Goal: Information Seeking & Learning: Compare options

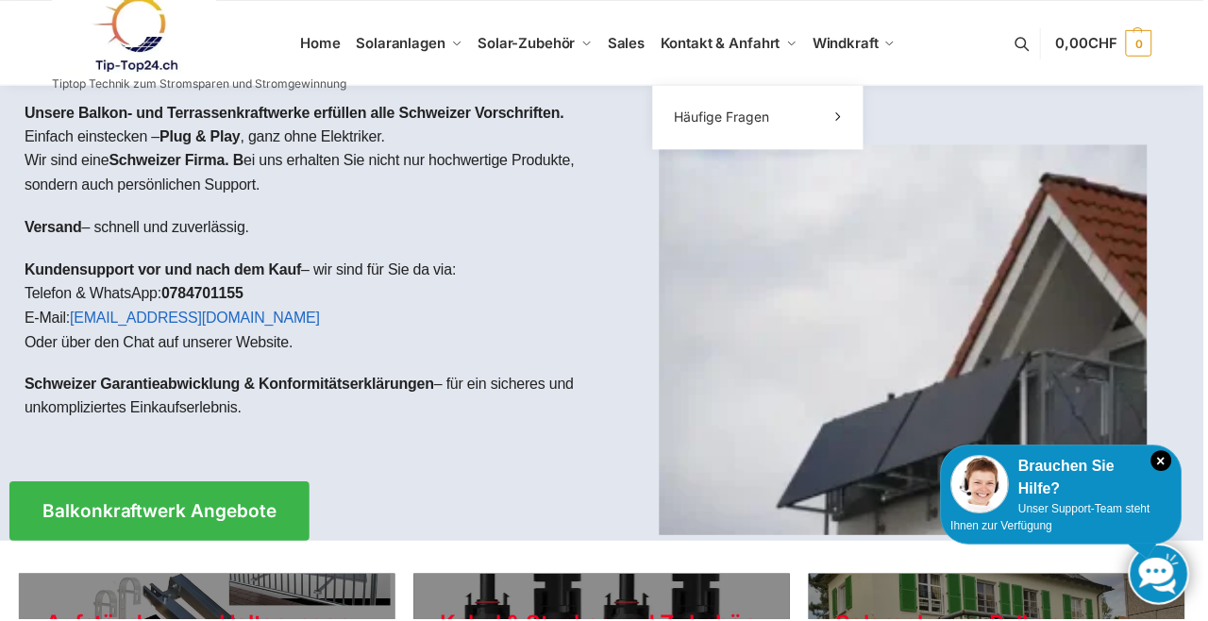
click at [747, 48] on span "Kontakt & Anfahrt" at bounding box center [722, 43] width 120 height 18
click at [754, 44] on span "Kontakt & Anfahrt" at bounding box center [722, 43] width 120 height 18
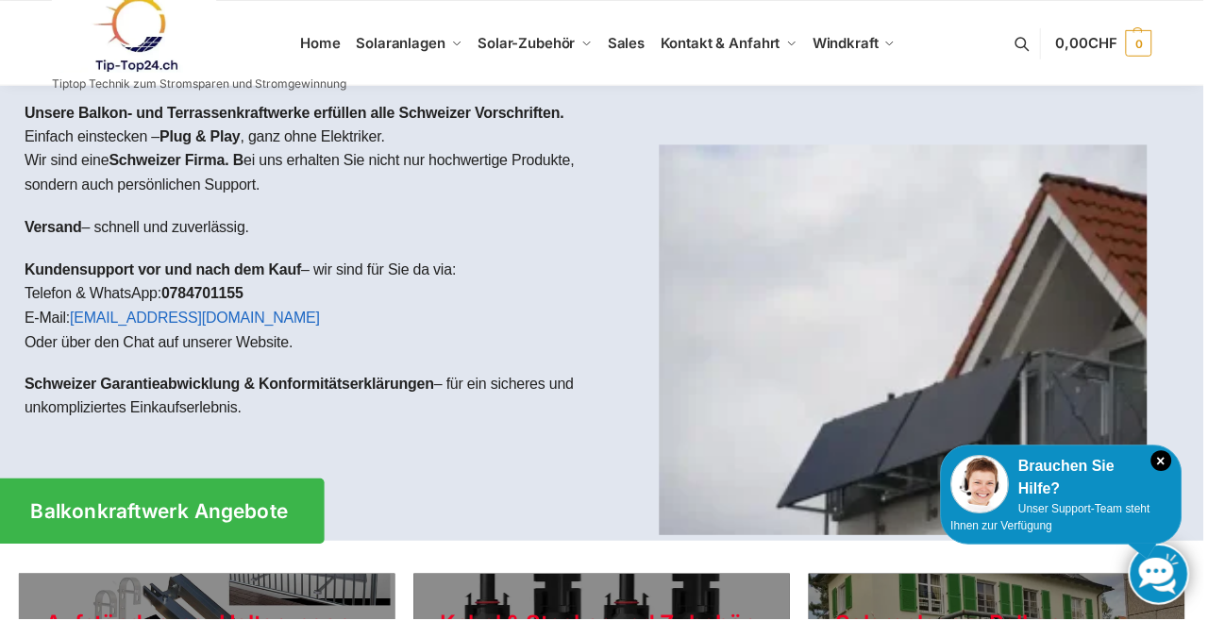
click at [248, 514] on span "Balkonkraftwerk Angebote" at bounding box center [160, 513] width 258 height 20
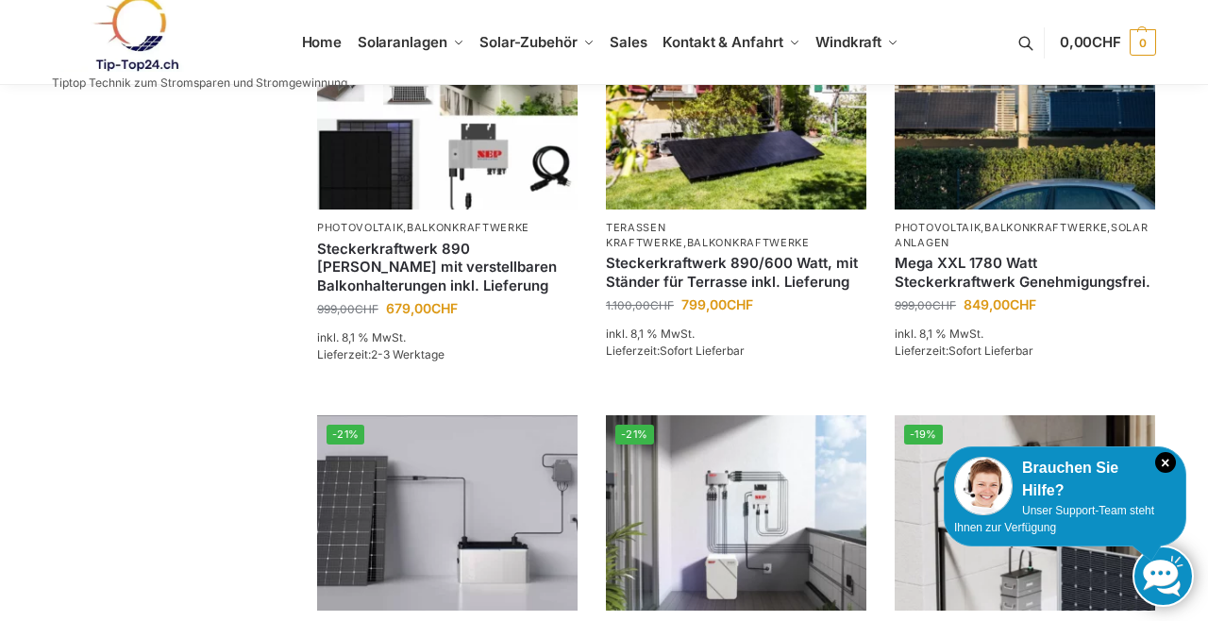
scroll to position [1292, 0]
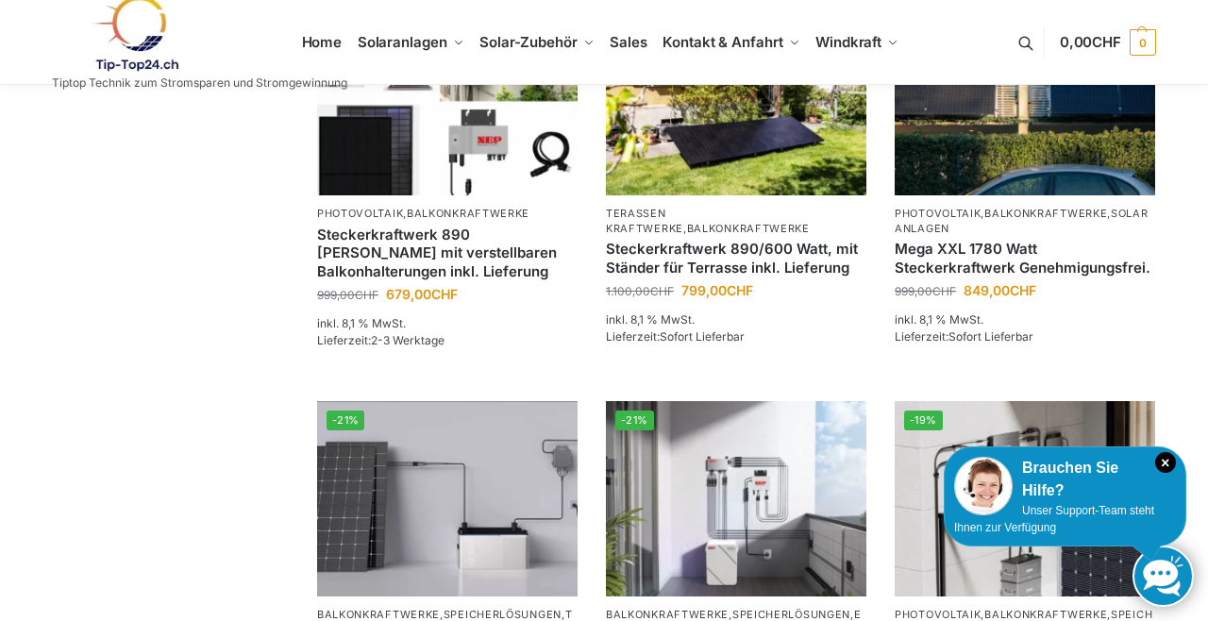
click at [990, 276] on link "Mega XXL 1780 Watt Steckerkraftwerk Genehmigungsfrei." at bounding box center [1024, 258] width 260 height 37
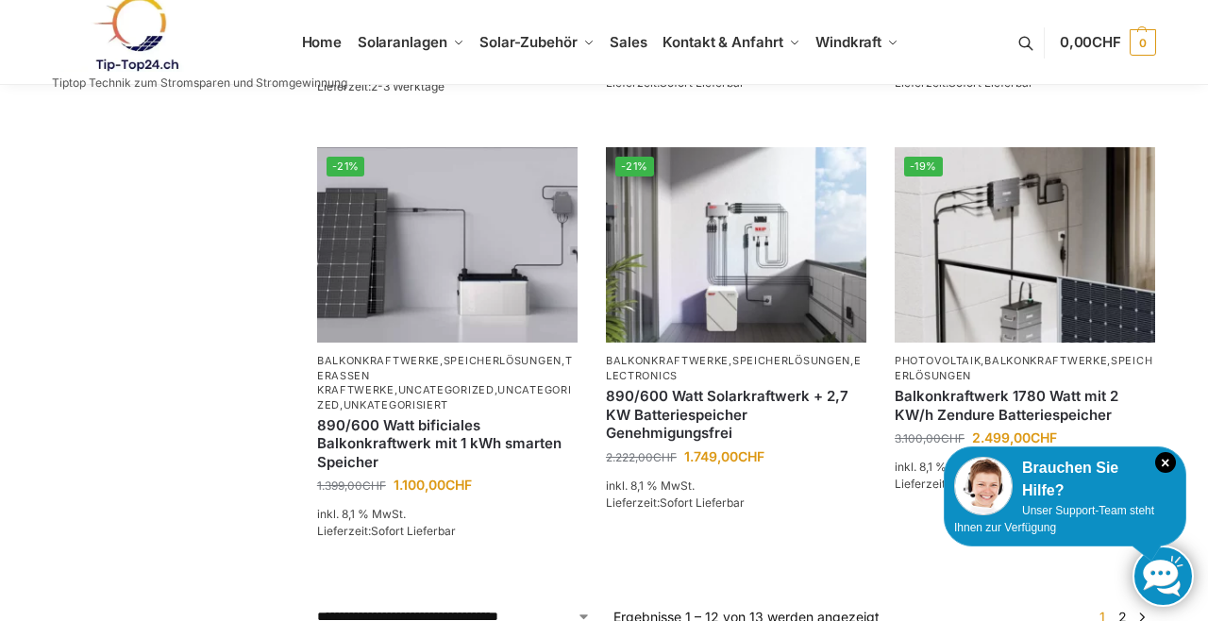
scroll to position [1547, 0]
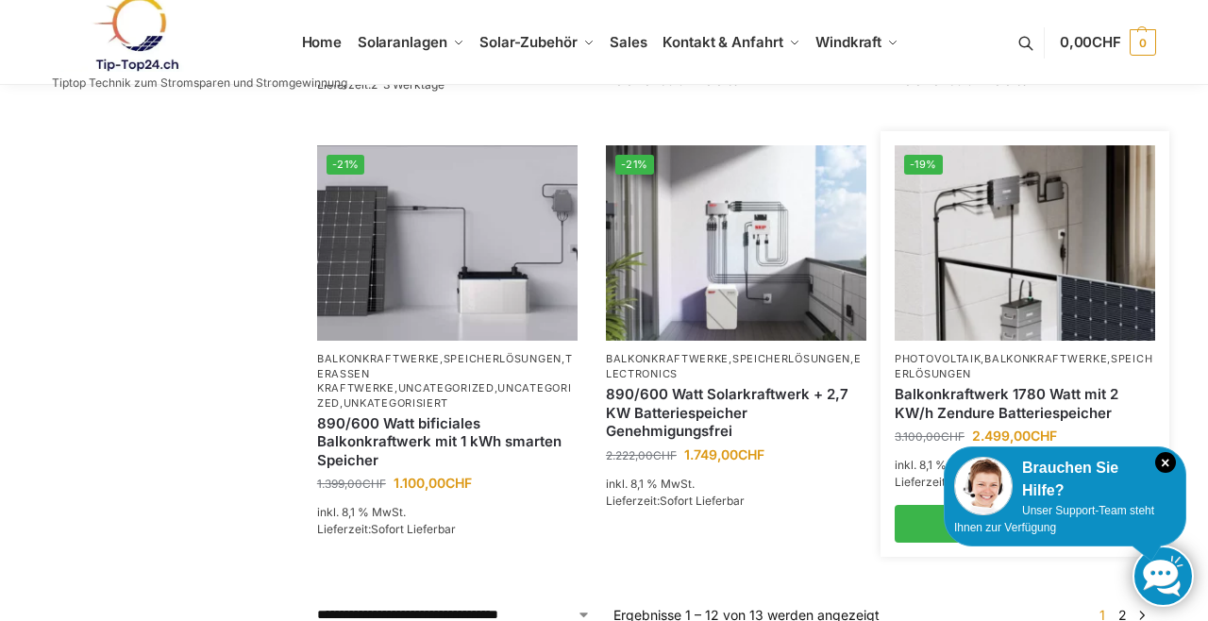
click at [1007, 422] on link "Balkonkraftwerk 1780 Watt mit 2 KW/h Zendure Batteriespeicher" at bounding box center [1024, 403] width 260 height 37
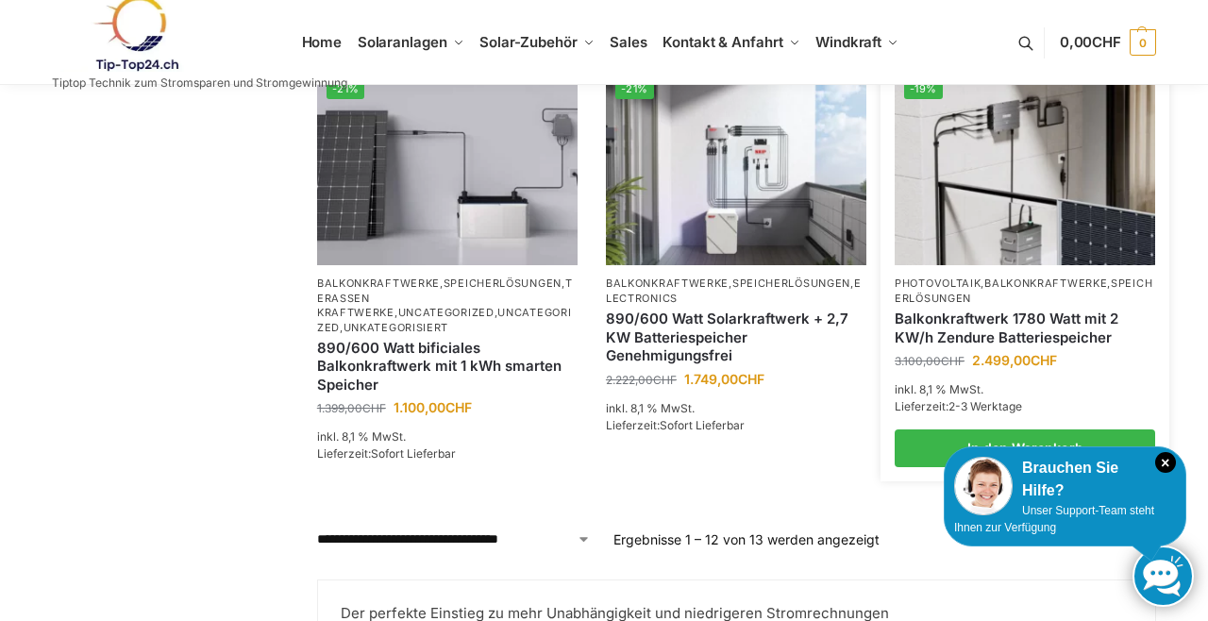
scroll to position [1638, 0]
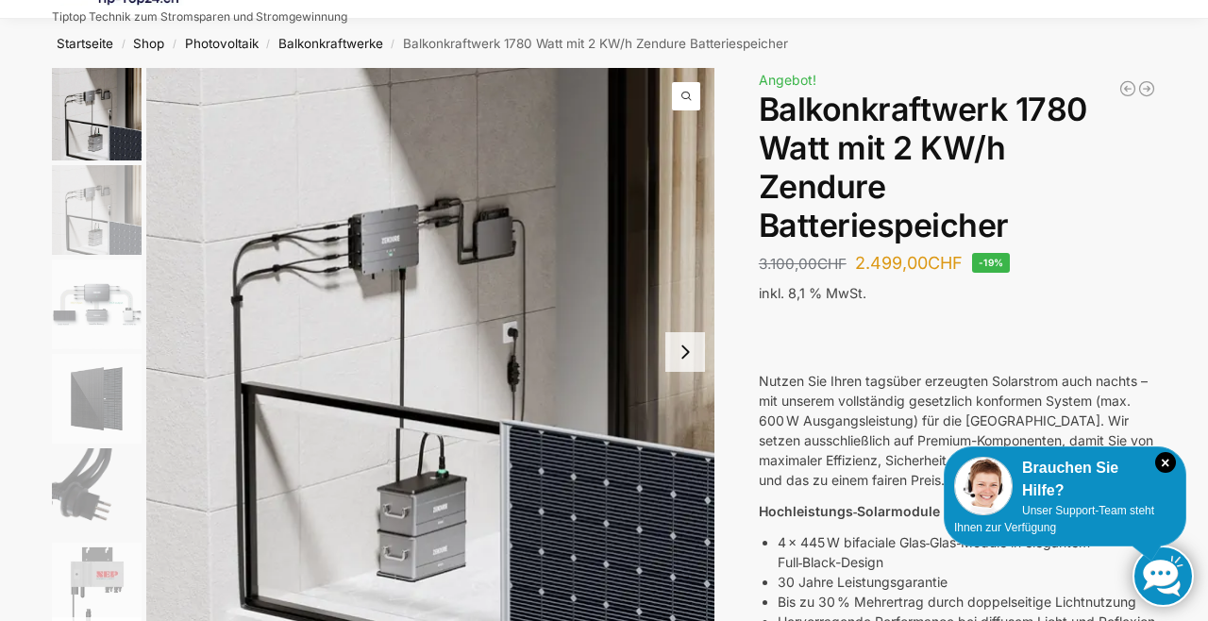
scroll to position [66, 0]
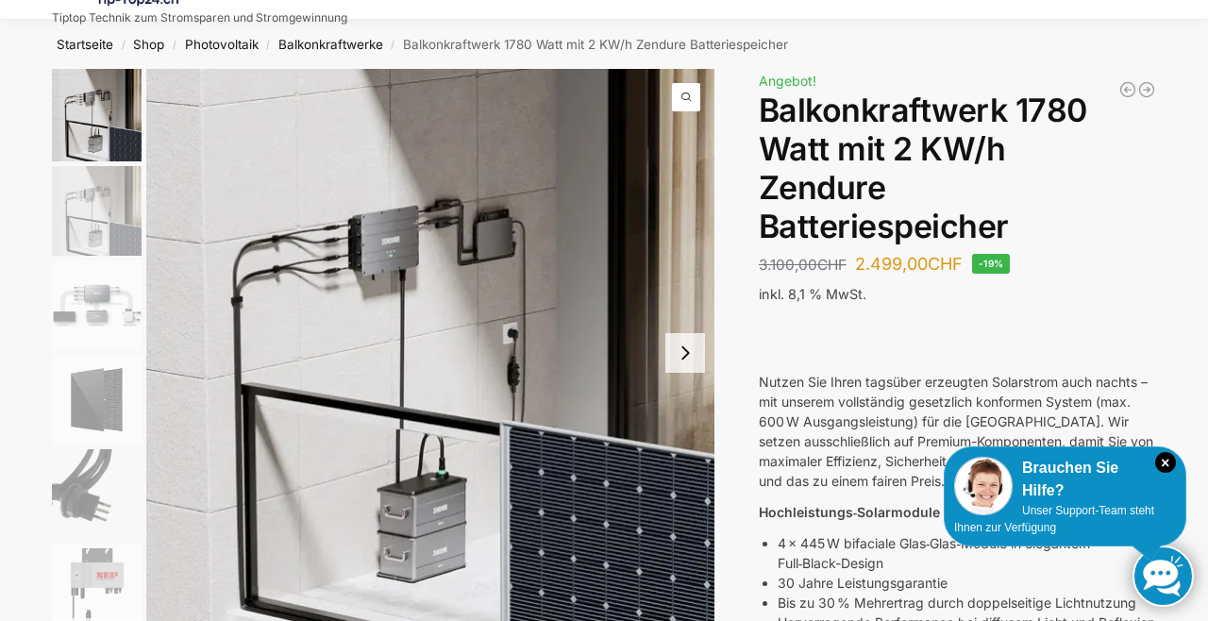
click at [683, 362] on button "Next slide" at bounding box center [685, 353] width 40 height 40
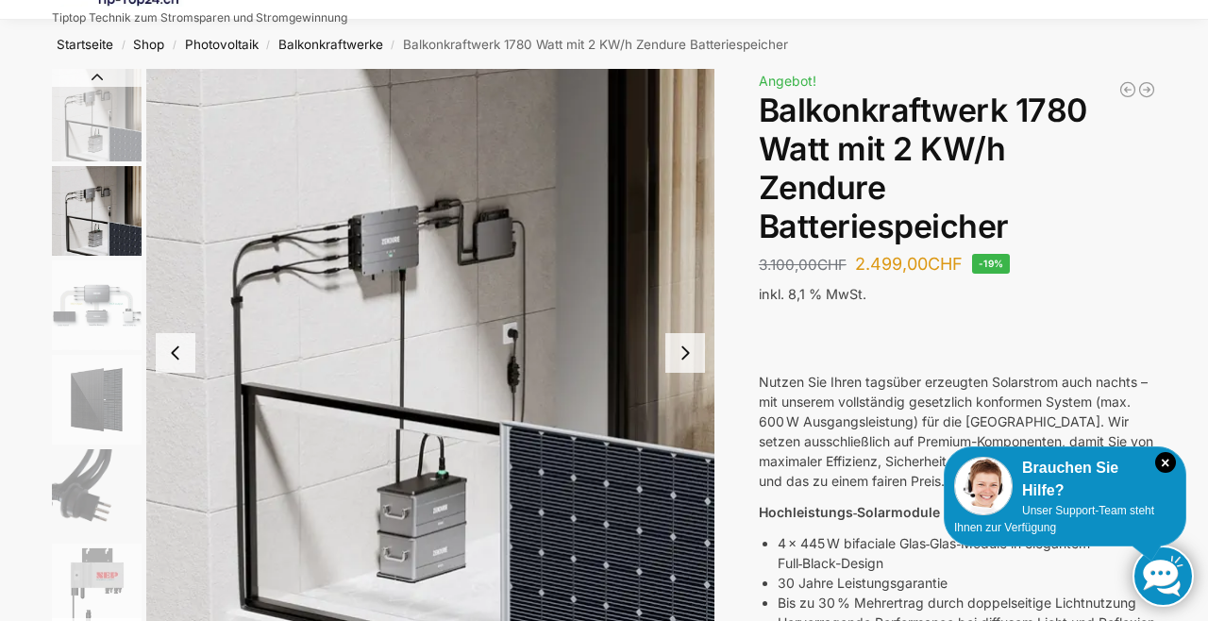
click at [689, 355] on button "Next slide" at bounding box center [685, 353] width 40 height 40
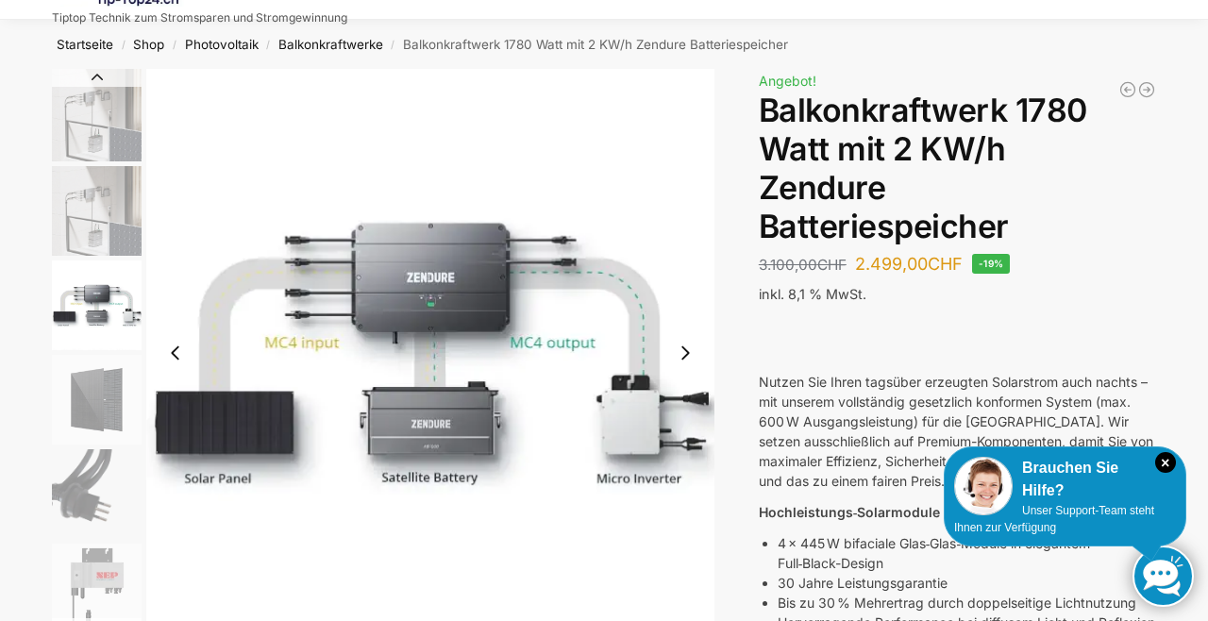
click at [688, 355] on button "Next slide" at bounding box center [685, 353] width 40 height 40
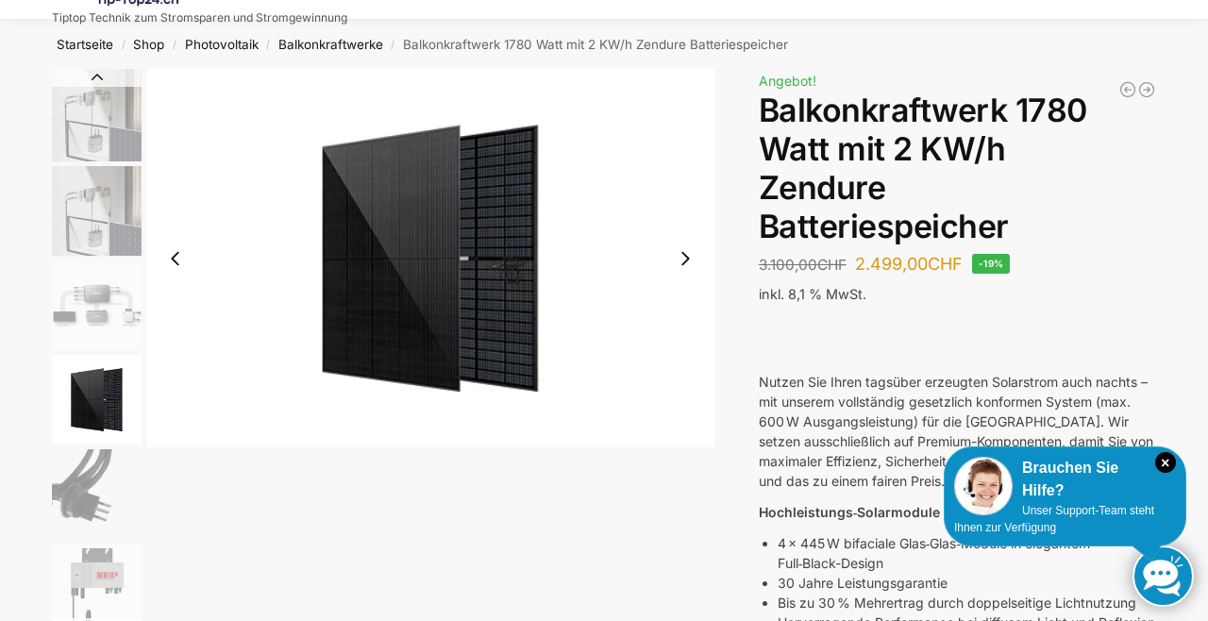
click at [690, 254] on button "Next slide" at bounding box center [685, 259] width 40 height 40
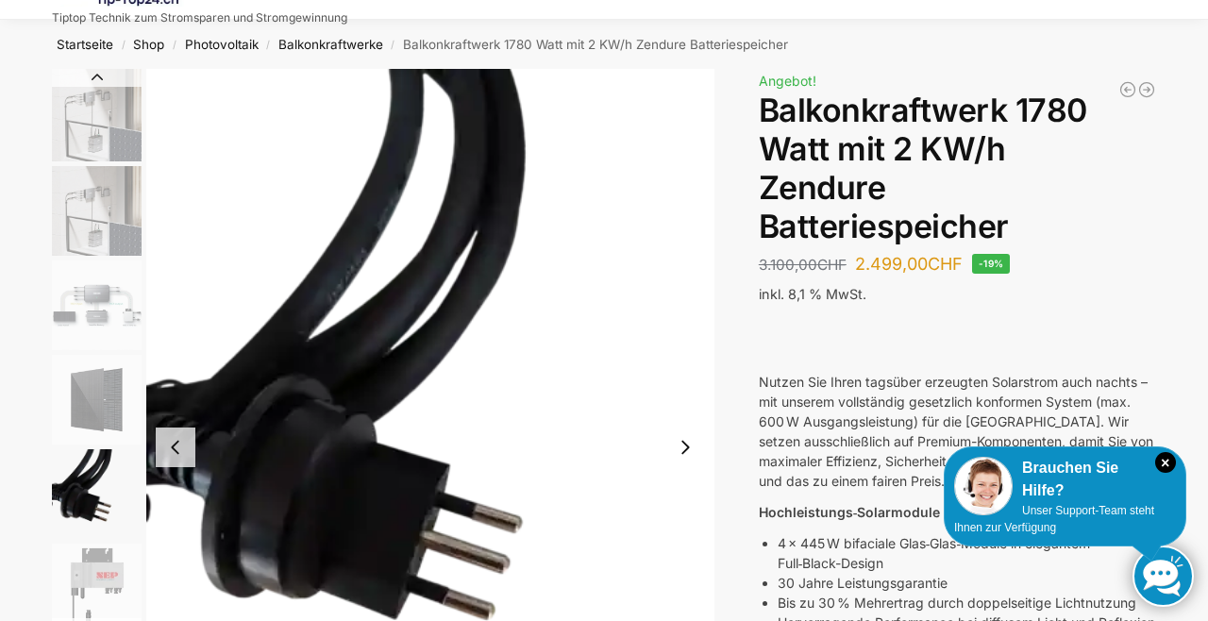
click at [688, 454] on button "Next slide" at bounding box center [685, 447] width 40 height 40
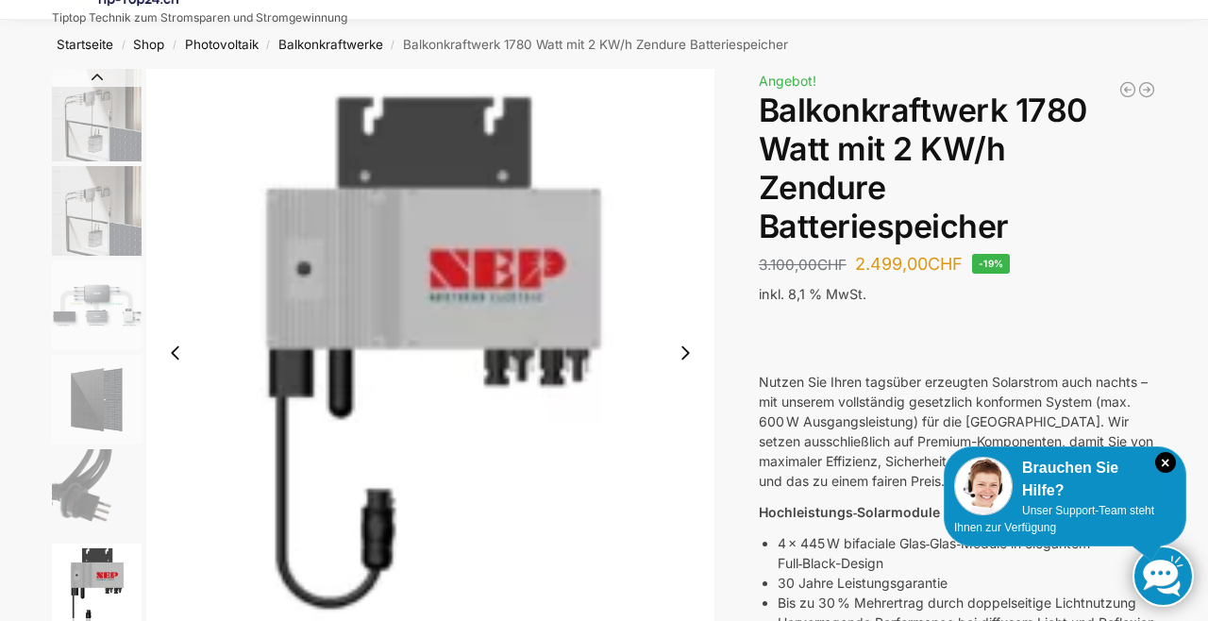
click at [697, 353] on button "Next slide" at bounding box center [685, 353] width 40 height 40
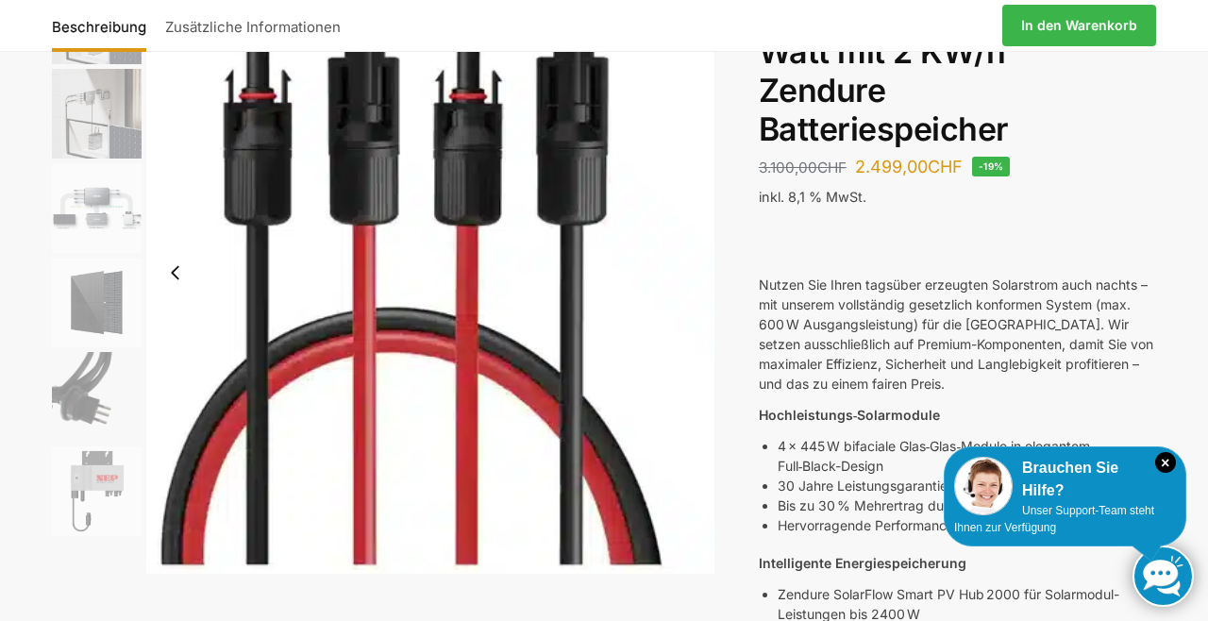
scroll to position [0, 0]
